Goal: Use online tool/utility: Utilize a website feature to perform a specific function

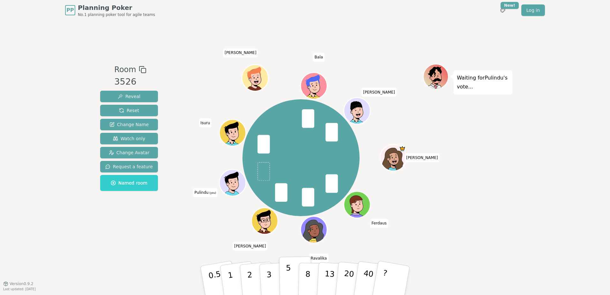
click at [287, 276] on p "5" at bounding box center [288, 280] width 5 height 34
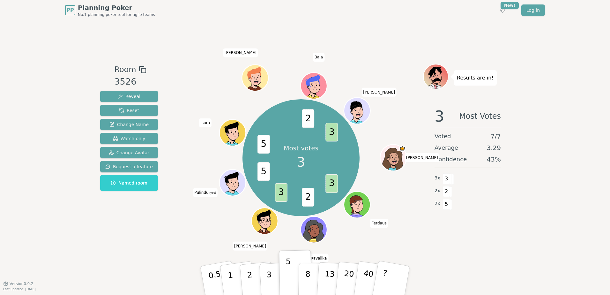
click at [140, 242] on div "Room 3526 Reveal Reset Change Name Watch only Change Avatar Request a feature N…" at bounding box center [305, 151] width 415 height 263
click at [264, 277] on button "3" at bounding box center [276, 281] width 35 height 50
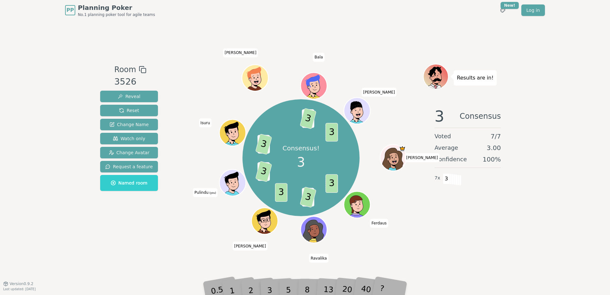
click at [115, 228] on div "Room 3526 Reveal Reset Change Name Watch only Change Avatar Request a feature N…" at bounding box center [129, 152] width 63 height 176
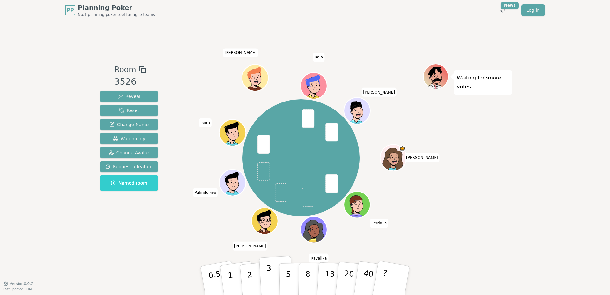
click at [266, 273] on p "3" at bounding box center [269, 281] width 7 height 35
click at [158, 232] on div "Room 3526 Reveal Reset Change Name Watch only Change Avatar Request a feature N…" at bounding box center [305, 152] width 415 height 176
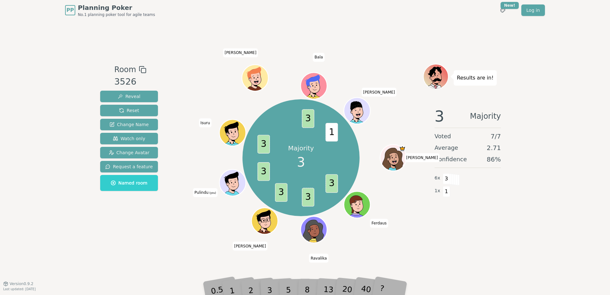
drag, startPoint x: 228, startPoint y: 188, endPoint x: 223, endPoint y: 212, distance: 25.2
click at [223, 212] on div "Majority 3 3 3 3 3 3 3 1 [PERSON_NAME] [PERSON_NAME] Pulindu (you) [PERSON_NAME…" at bounding box center [301, 157] width 244 height 165
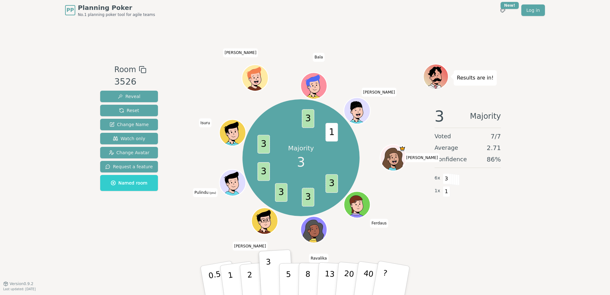
click at [204, 224] on div "Majority 3 3 3 3 3 3 3 1 [PERSON_NAME] [PERSON_NAME] Pulindu (you) [PERSON_NAME…" at bounding box center [301, 157] width 244 height 165
click at [175, 234] on div "Room 3526 Reveal Reset Change Name Watch only Change Avatar Request a feature N…" at bounding box center [305, 152] width 415 height 176
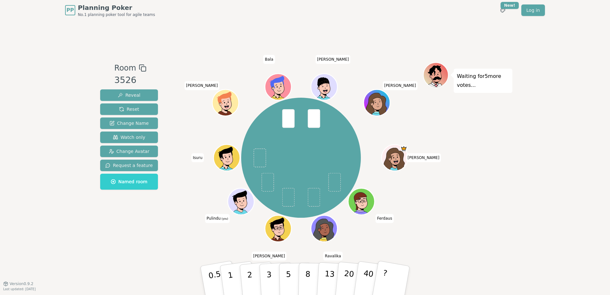
click at [150, 230] on div "Room 3526 Reveal Reset Change Name Watch only Change Avatar Request a feature N…" at bounding box center [129, 151] width 63 height 179
click at [137, 239] on div "Room 3526 Reveal Reset Change Name Watch only Change Avatar Request a feature N…" at bounding box center [129, 151] width 63 height 179
click at [166, 249] on div "Room 3526 Reveal Reset Change Name Watch only Change Avatar Request a feature N…" at bounding box center [305, 151] width 415 height 263
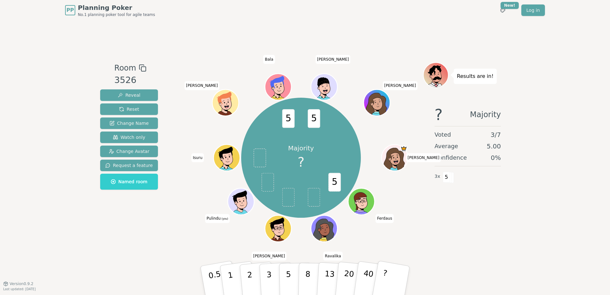
click at [105, 230] on div "Room 3526 Reveal Reset Change Name Watch only Change Avatar Request a feature N…" at bounding box center [129, 151] width 63 height 179
